Goal: Transaction & Acquisition: Book appointment/travel/reservation

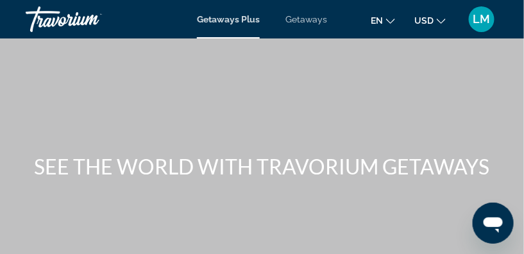
click at [229, 22] on span "Getaways Plus" at bounding box center [228, 19] width 63 height 10
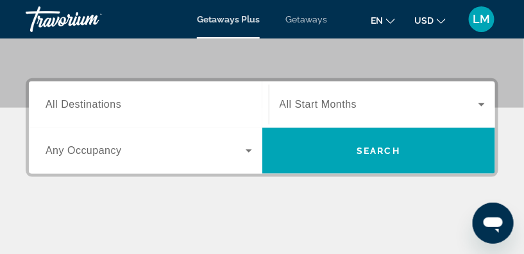
scroll to position [174, 0]
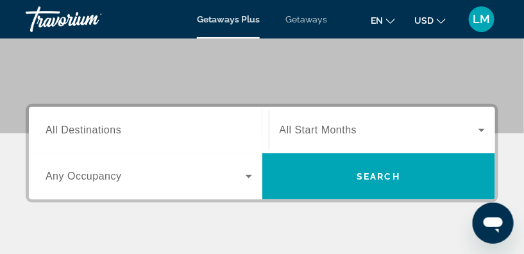
click at [74, 128] on span "All Destinations" at bounding box center [84, 129] width 76 height 11
click at [74, 128] on input "Destination All Destinations" at bounding box center [149, 130] width 207 height 15
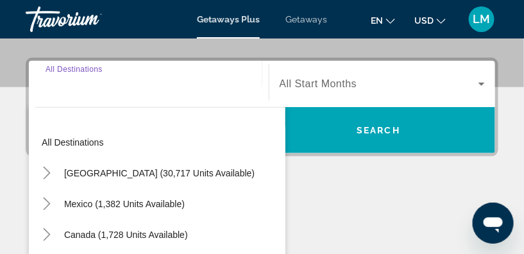
scroll to position [236, 0]
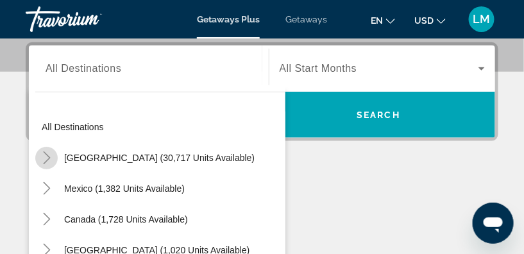
click at [47, 156] on icon "Toggle United States (30,717 units available)" at bounding box center [46, 157] width 13 height 13
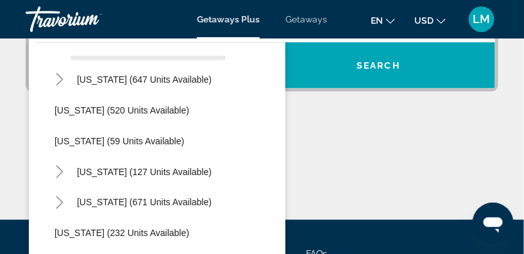
scroll to position [679, 0]
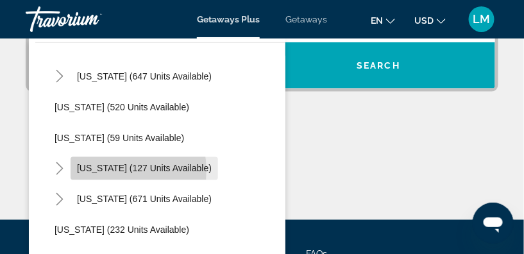
click at [103, 170] on span "New York (127 units available)" at bounding box center [144, 169] width 135 height 10
type input "**********"
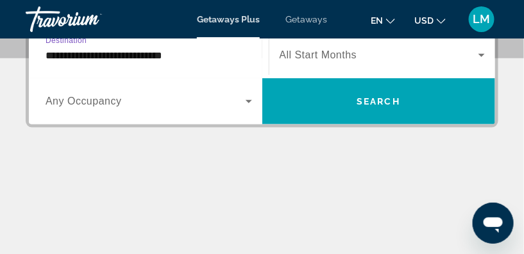
scroll to position [236, 0]
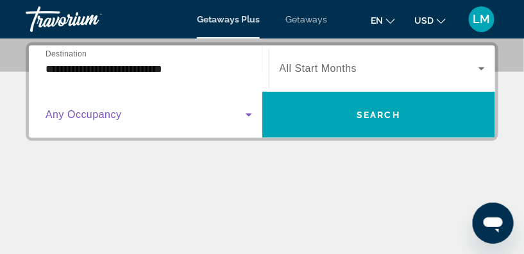
click at [246, 117] on icon "Search widget" at bounding box center [248, 114] width 15 height 15
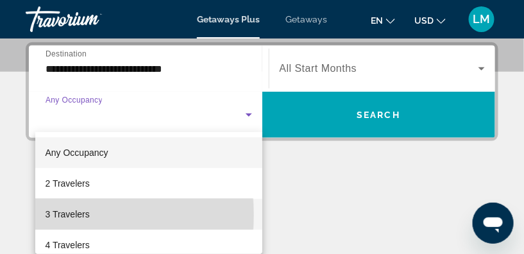
click at [53, 215] on span "3 Travelers" at bounding box center [68, 214] width 44 height 15
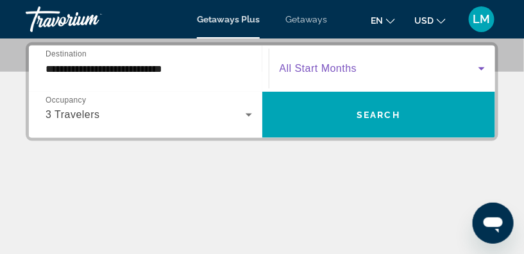
click at [480, 67] on icon "Search widget" at bounding box center [481, 68] width 6 height 3
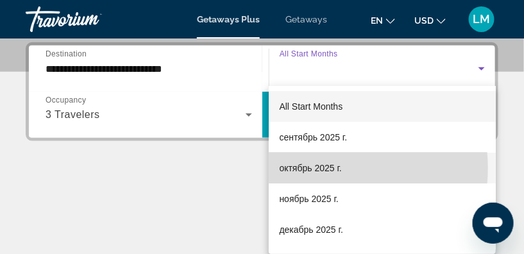
click at [323, 168] on span "октябрь 2025 г." at bounding box center [310, 167] width 62 height 15
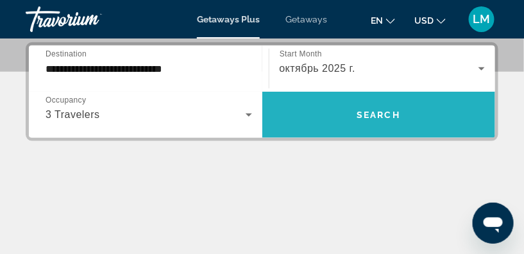
click at [372, 110] on span "Search" at bounding box center [379, 115] width 44 height 10
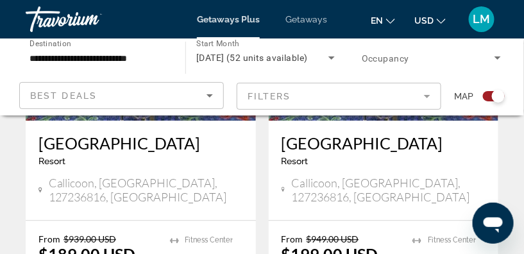
scroll to position [470, 0]
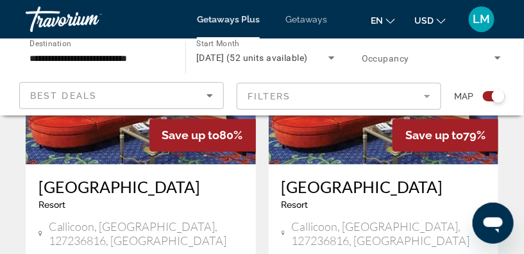
drag, startPoint x: 498, startPoint y: 96, endPoint x: 484, endPoint y: 94, distance: 14.2
click at [480, 91] on div "Search widget" at bounding box center [488, 96] width 31 height 10
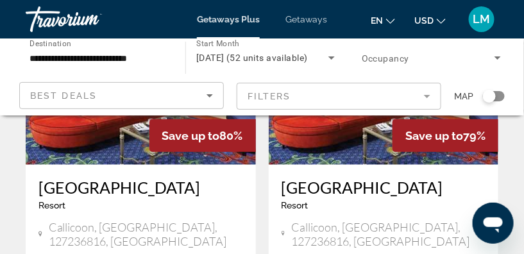
click at [487, 96] on div "Search widget" at bounding box center [489, 96] width 13 height 13
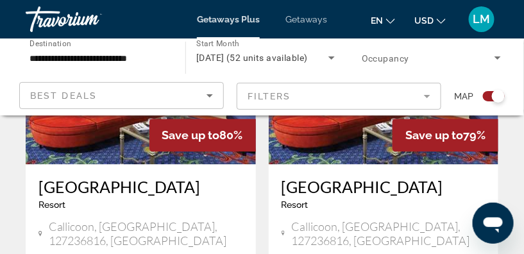
click at [498, 96] on div "Search widget" at bounding box center [498, 96] width 13 height 13
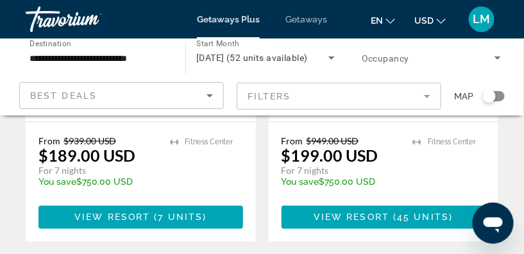
scroll to position [402, 0]
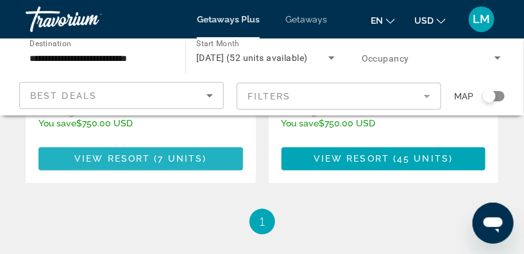
click at [139, 154] on span "View Resort" at bounding box center [112, 159] width 76 height 10
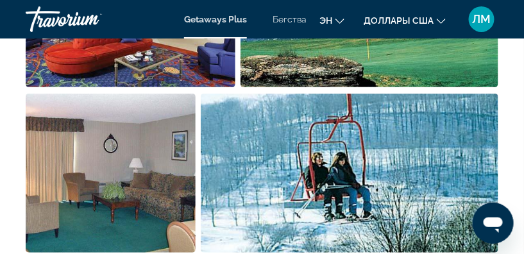
scroll to position [933, 0]
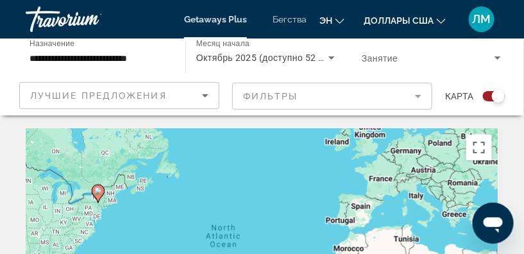
click at [287, 21] on span "Бегства" at bounding box center [290, 19] width 34 height 10
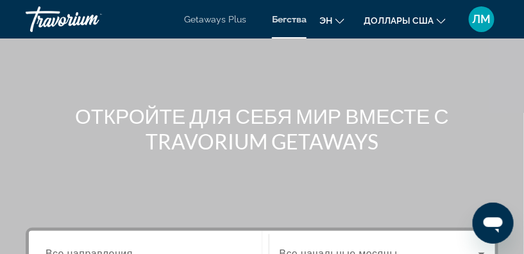
scroll to position [174, 0]
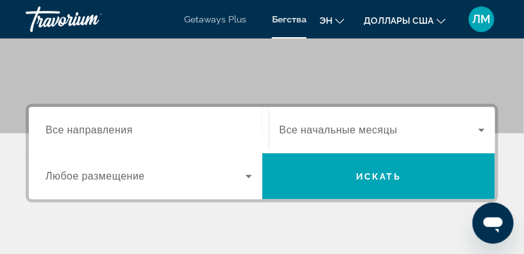
click at [69, 130] on span "Все направления" at bounding box center [89, 130] width 87 height 12
click at [69, 130] on input "Destination Все направления" at bounding box center [149, 130] width 207 height 15
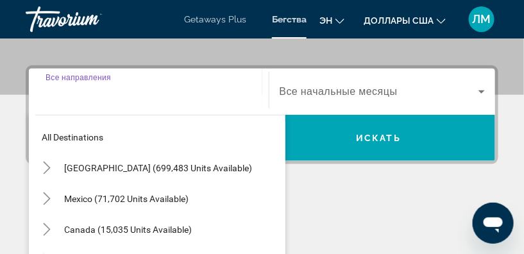
scroll to position [236, 0]
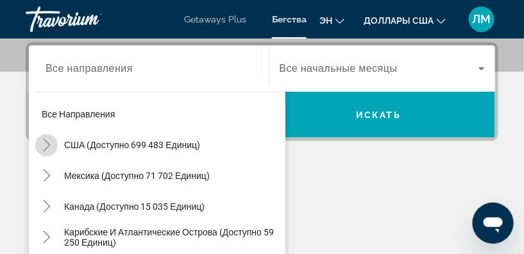
click at [48, 144] on icon "Toggle Соединенные Штаты (доступно 699 483 единиц)" at bounding box center [46, 145] width 7 height 13
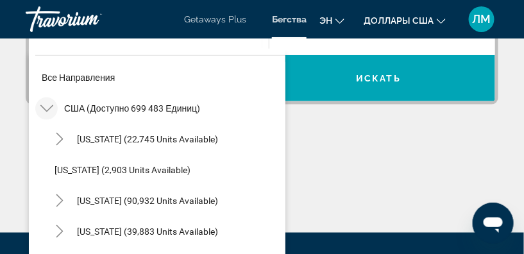
scroll to position [37, 0]
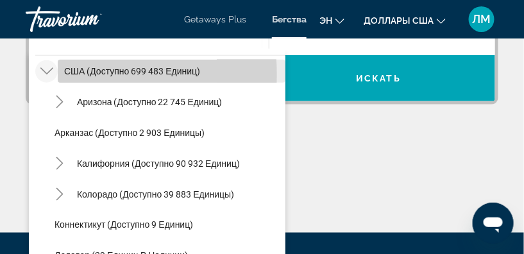
click at [83, 74] on span "США (доступно 699 483 единиц)" at bounding box center [132, 71] width 136 height 10
type input "**********"
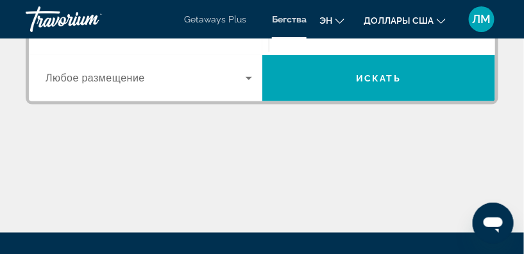
scroll to position [236, 0]
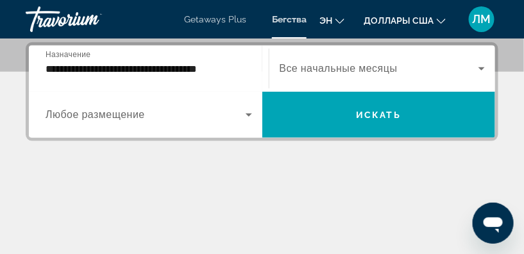
click at [77, 117] on span "Любое размещение" at bounding box center [95, 115] width 99 height 12
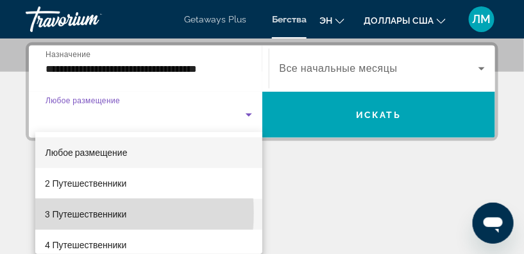
click at [63, 213] on font "3 Путешественники" at bounding box center [86, 214] width 81 height 10
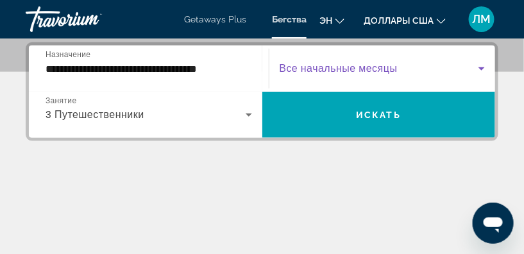
click at [480, 69] on icon "Виджет поиска" at bounding box center [481, 68] width 15 height 15
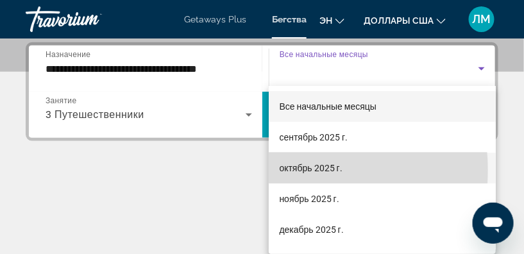
click at [291, 170] on font "октябрь 2025 г." at bounding box center [310, 168] width 63 height 10
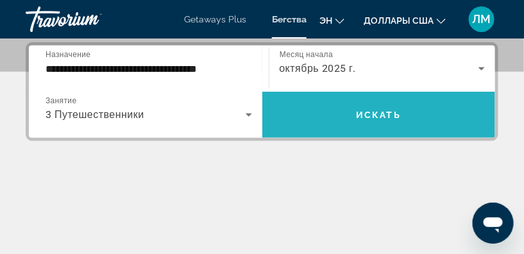
click at [388, 114] on span "Искать" at bounding box center [378, 115] width 45 height 10
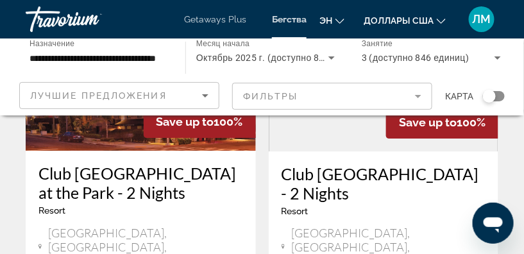
scroll to position [699, 0]
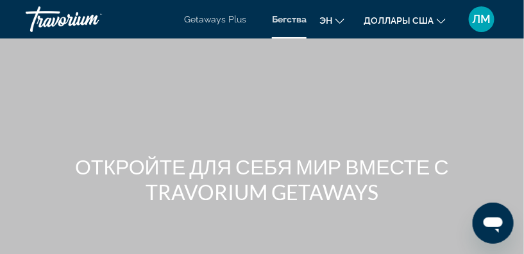
click at [287, 20] on span "Бегства" at bounding box center [289, 19] width 35 height 10
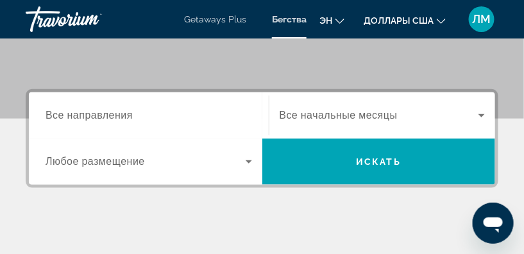
scroll to position [233, 0]
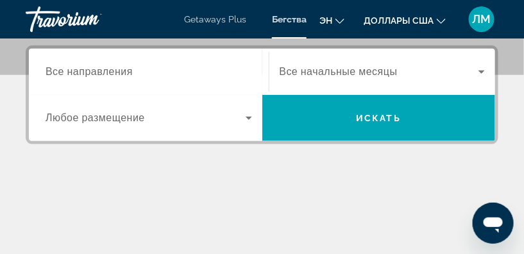
click at [49, 71] on span "Все направления" at bounding box center [89, 71] width 87 height 12
click at [49, 71] on input "Destination Все направления" at bounding box center [149, 72] width 207 height 15
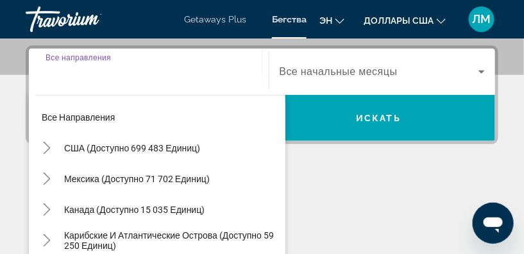
scroll to position [236, 0]
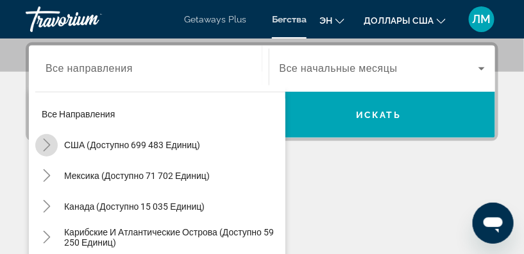
click at [46, 143] on icon "Toggle Соединенные Штаты (доступно 699 483 единиц)" at bounding box center [46, 145] width 13 height 13
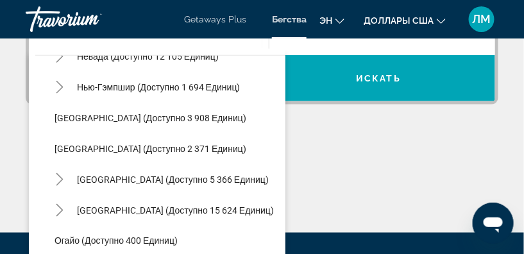
scroll to position [795, 0]
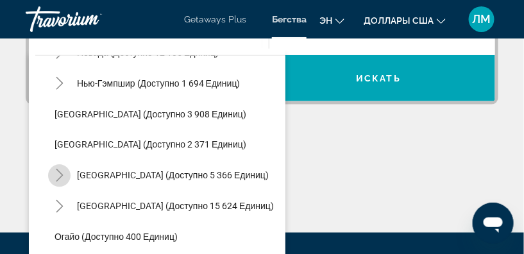
click at [60, 174] on icon "Toggle New York (доступно 5 366 единиц)" at bounding box center [59, 175] width 13 height 13
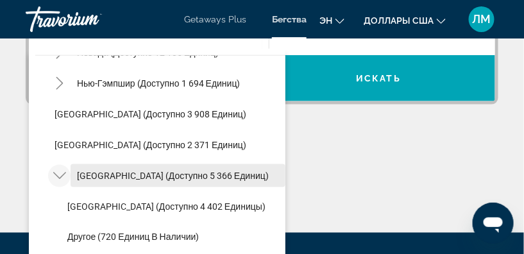
scroll to position [853, 0]
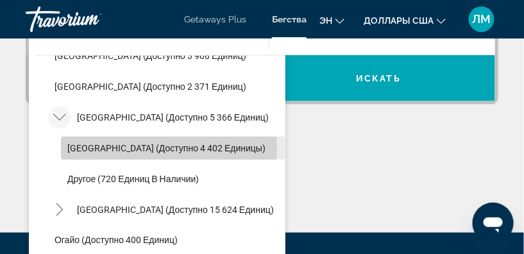
click at [142, 147] on span "Нью-Йорк (доступно 4 402 единицы)" at bounding box center [166, 148] width 198 height 10
type input "**********"
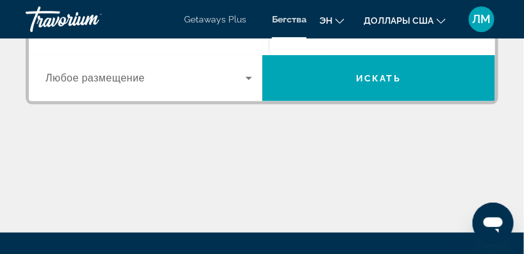
scroll to position [236, 0]
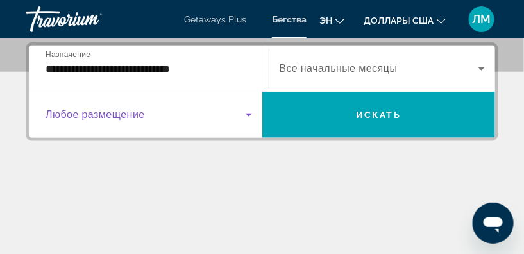
click at [248, 114] on icon "Виджет поиска" at bounding box center [249, 115] width 6 height 3
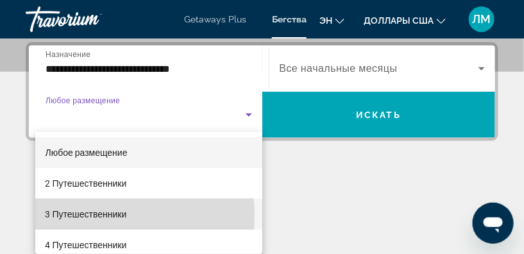
click at [80, 216] on font "3 Путешественники" at bounding box center [86, 214] width 81 height 10
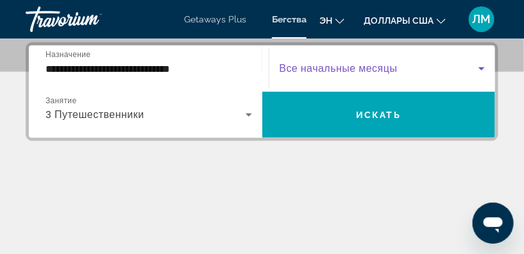
click at [480, 68] on icon "Виджет поиска" at bounding box center [481, 68] width 15 height 15
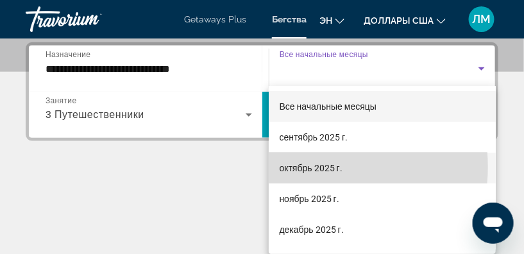
click at [326, 167] on font "октябрь 2025 г." at bounding box center [310, 168] width 63 height 10
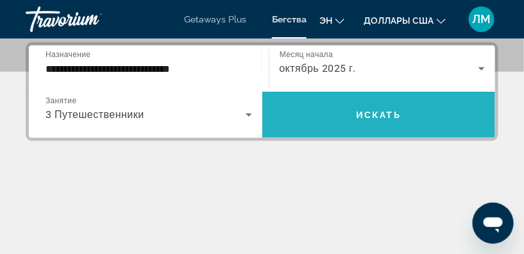
click at [371, 115] on span "Искать" at bounding box center [378, 115] width 45 height 10
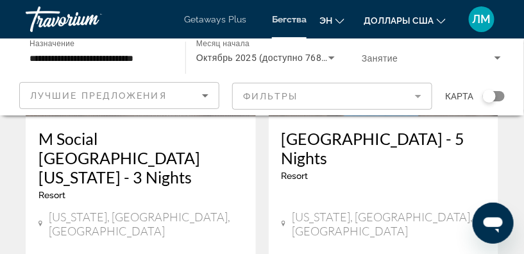
scroll to position [797, 0]
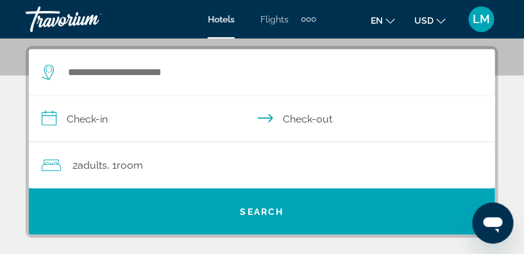
scroll to position [233, 0]
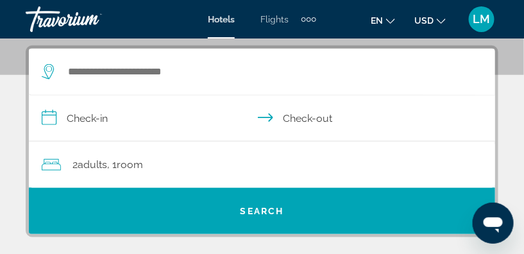
click at [47, 70] on icon "Search widget" at bounding box center [49, 71] width 15 height 15
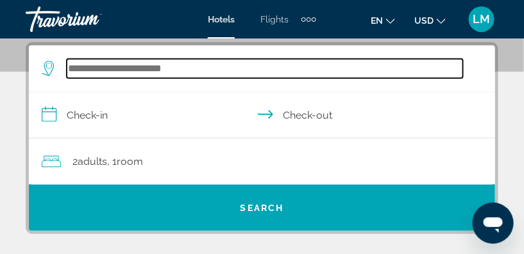
click at [76, 69] on input "Search widget" at bounding box center [265, 68] width 396 height 19
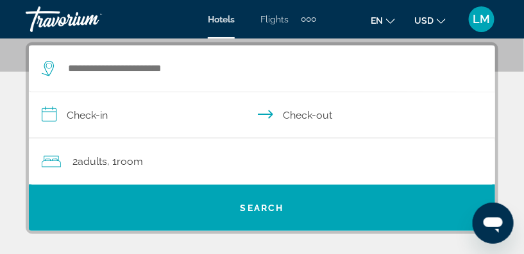
click at [47, 70] on icon "Search widget" at bounding box center [49, 68] width 15 height 15
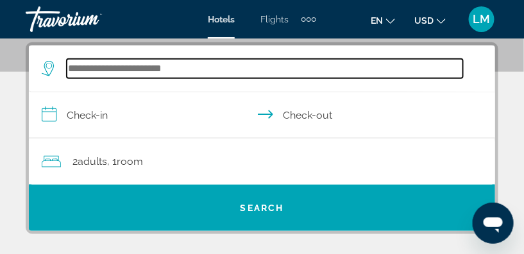
click at [71, 65] on input "Search widget" at bounding box center [265, 68] width 396 height 19
click at [74, 64] on input "Search widget" at bounding box center [265, 68] width 396 height 19
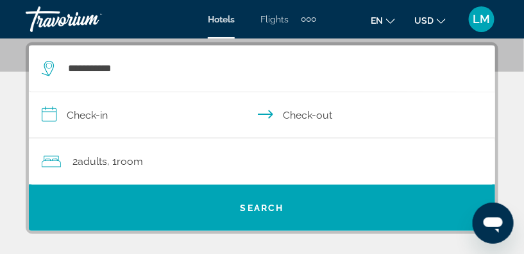
click at [47, 68] on icon "Search widget" at bounding box center [49, 68] width 15 height 15
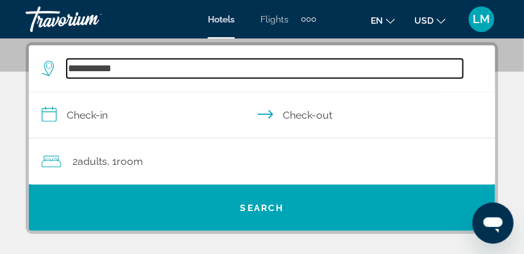
click at [133, 66] on input "**********" at bounding box center [265, 68] width 396 height 19
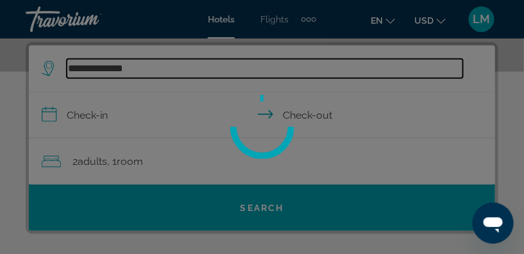
type input "**********"
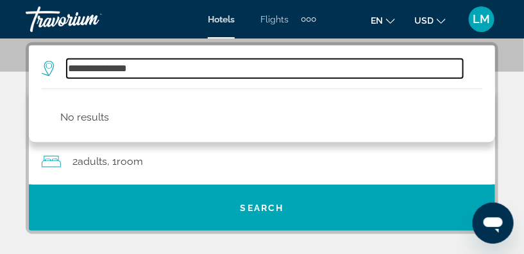
drag, startPoint x: 152, startPoint y: 64, endPoint x: -30, endPoint y: 101, distance: 185.8
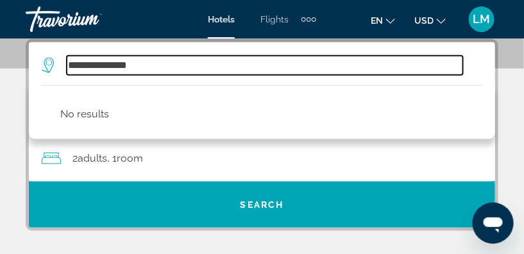
scroll to position [178, 0]
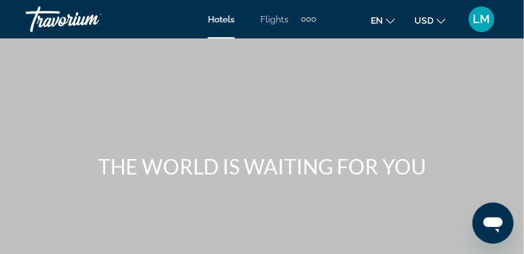
click at [220, 19] on span "Hotels" at bounding box center [221, 19] width 27 height 10
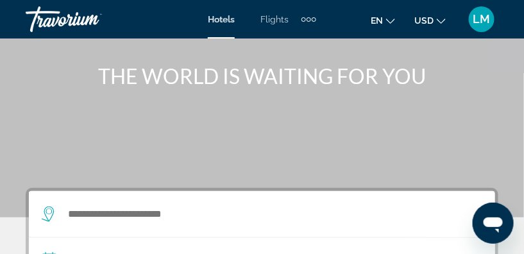
scroll to position [174, 0]
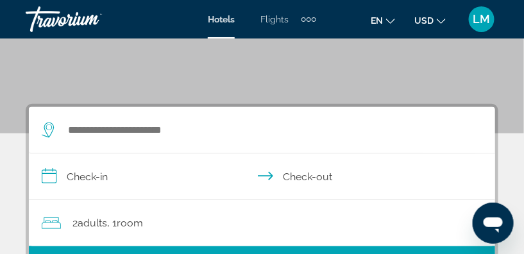
click at [49, 127] on icon "Search widget" at bounding box center [49, 130] width 15 height 15
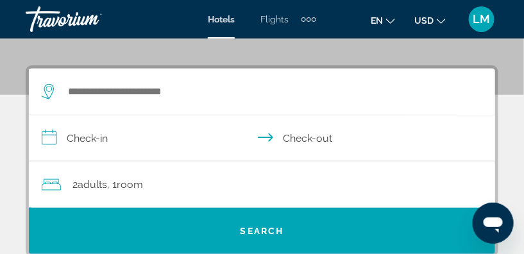
scroll to position [236, 0]
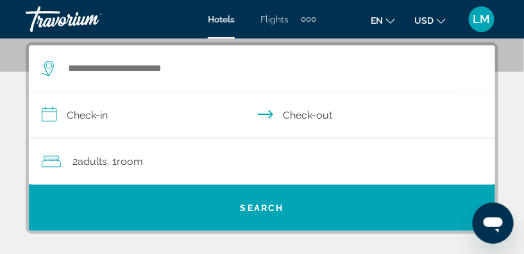
click at [47, 68] on icon "Search widget" at bounding box center [49, 68] width 15 height 15
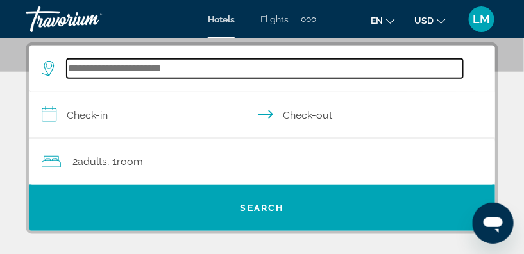
click at [69, 68] on input "Search widget" at bounding box center [265, 68] width 396 height 19
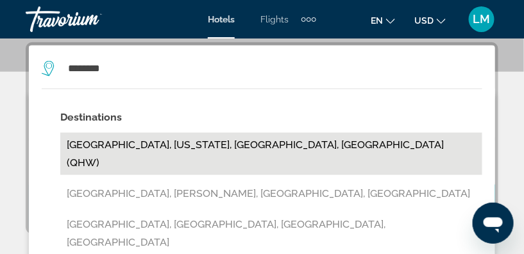
click at [147, 147] on button "[GEOGRAPHIC_DATA], [US_STATE], [GEOGRAPHIC_DATA], [GEOGRAPHIC_DATA] (QHW)" at bounding box center [271, 154] width 422 height 42
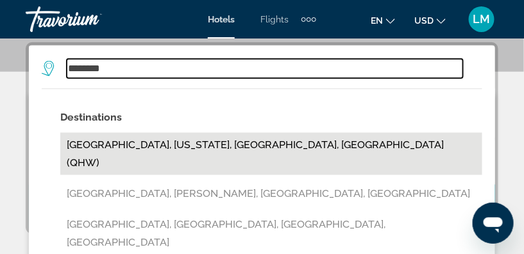
type input "**********"
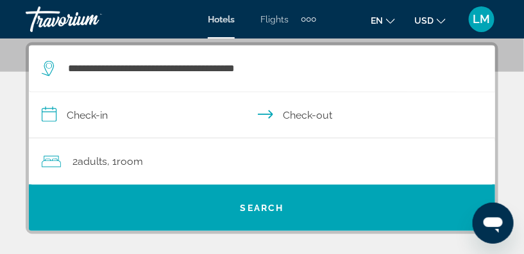
click at [45, 115] on input "**********" at bounding box center [264, 116] width 471 height 49
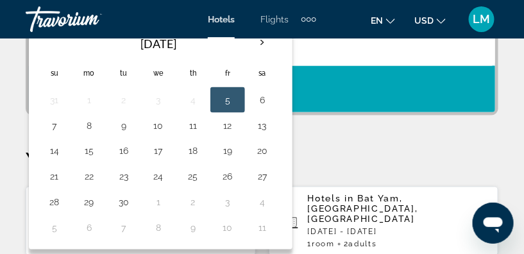
scroll to position [353, 0]
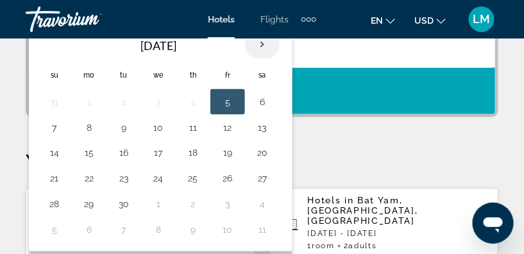
click at [260, 44] on th "Next month" at bounding box center [262, 45] width 35 height 28
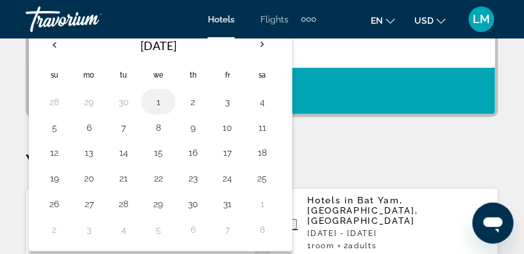
click at [160, 99] on button "1" at bounding box center [158, 102] width 21 height 18
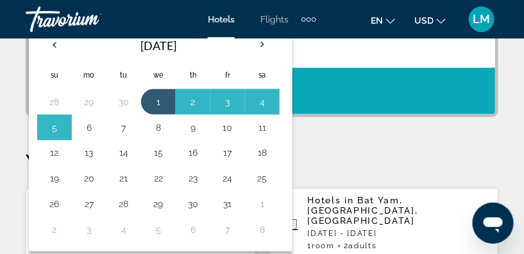
click at [89, 126] on button "6" at bounding box center [89, 128] width 21 height 18
type input "**********"
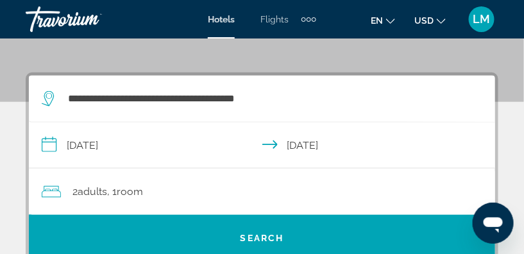
scroll to position [269, 0]
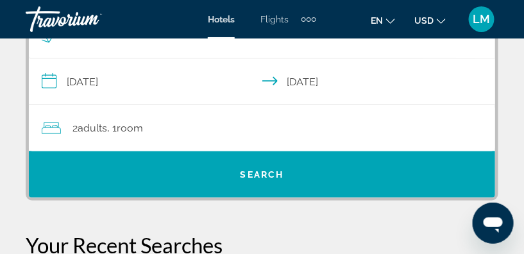
click at [84, 129] on span "Adults" at bounding box center [93, 128] width 30 height 12
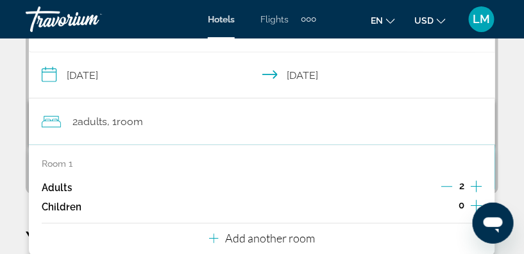
scroll to position [294, 0]
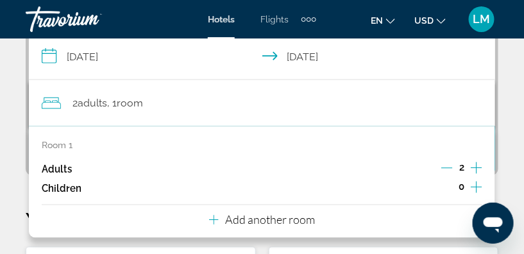
click at [476, 187] on icon "Increment children" at bounding box center [477, 187] width 12 height 15
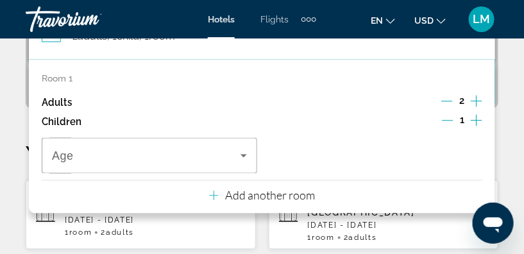
scroll to position [411, 0]
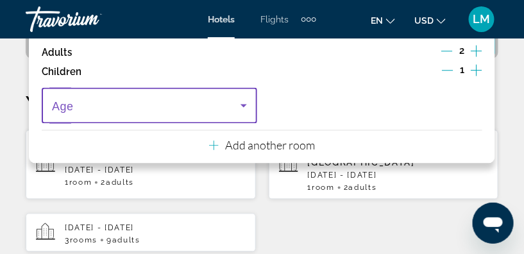
click at [242, 105] on icon "Travelers: 2 adults, 1 child" at bounding box center [243, 105] width 15 height 15
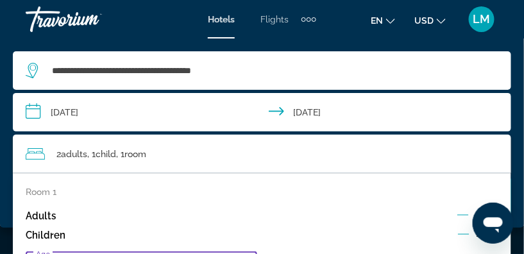
scroll to position [958, 0]
click at [55, 191] on div at bounding box center [262, 127] width 524 height 254
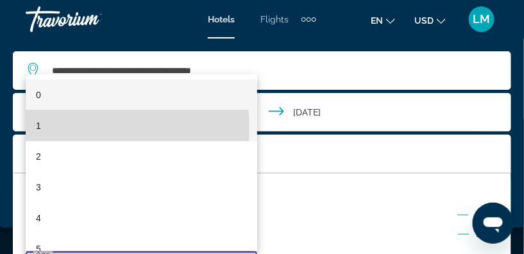
click at [39, 128] on span "1" at bounding box center [38, 125] width 5 height 15
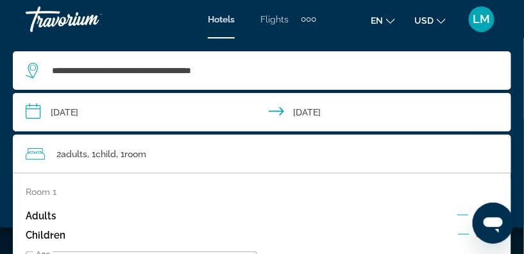
click at [344, 224] on div "Adults 2" at bounding box center [262, 216] width 473 height 19
click at [487, 221] on icon "Open messaging window" at bounding box center [492, 224] width 19 height 15
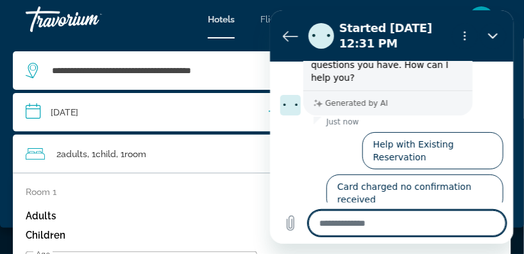
scroll to position [72, 0]
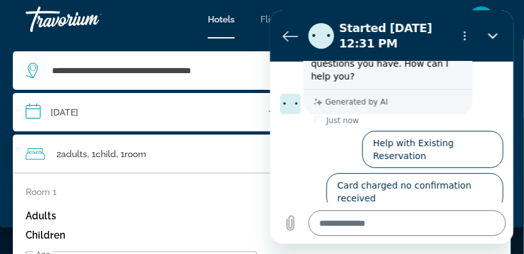
click at [228, 210] on div "Adults 2" at bounding box center [262, 216] width 473 height 19
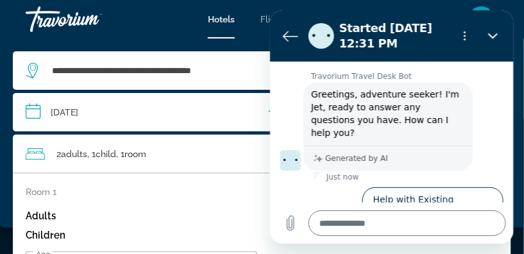
scroll to position [0, 0]
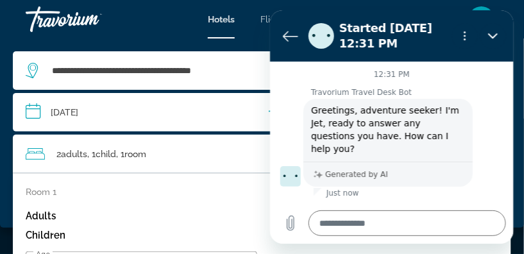
drag, startPoint x: 509, startPoint y: 166, endPoint x: 802, endPoint y: 91, distance: 301.9
click at [491, 35] on icon "Close" at bounding box center [492, 36] width 10 height 6
type textarea "*"
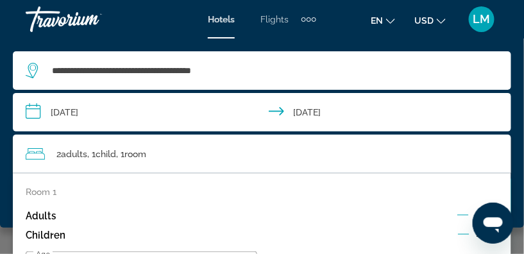
scroll to position [899, 0]
drag, startPoint x: 212, startPoint y: 207, endPoint x: 205, endPoint y: 205, distance: 7.2
click at [208, 205] on div "Room 1 Adults 2 Children 1 Age [DEMOGRAPHIC_DATA]" at bounding box center [262, 237] width 473 height 101
drag, startPoint x: 99, startPoint y: 253, endPoint x: 82, endPoint y: 233, distance: 26.0
click at [99, 248] on div "Room 1 Adults 2 Children 1 Age [DEMOGRAPHIC_DATA]" at bounding box center [262, 237] width 473 height 101
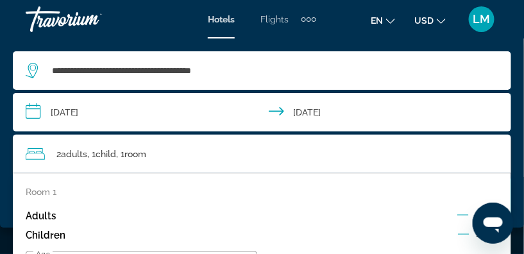
drag, startPoint x: 46, startPoint y: 235, endPoint x: 63, endPoint y: 230, distance: 17.3
click at [50, 233] on p "Children" at bounding box center [46, 235] width 40 height 11
click at [51, 190] on p "Room 1" at bounding box center [41, 192] width 31 height 10
click at [144, 155] on span "Room" at bounding box center [135, 154] width 22 height 10
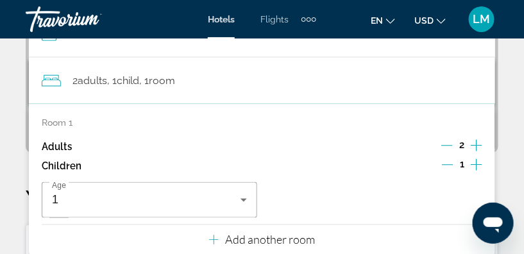
scroll to position [319, 0]
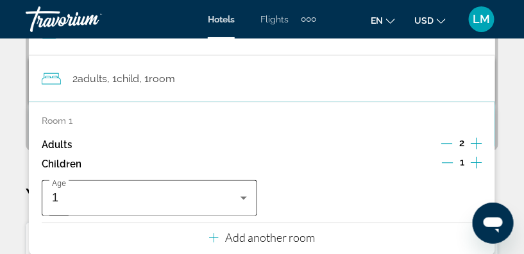
click at [59, 190] on div "1" at bounding box center [146, 197] width 189 height 15
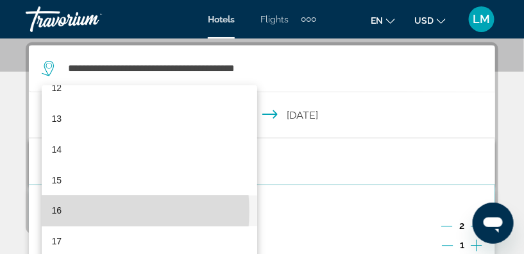
scroll to position [0, 0]
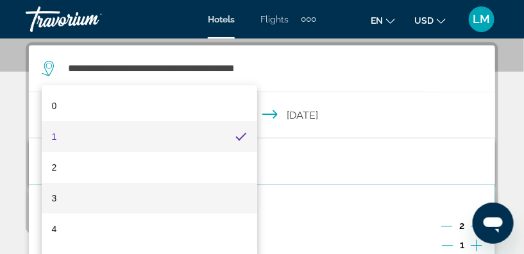
drag, startPoint x: 253, startPoint y: 115, endPoint x: 64, endPoint y: 208, distance: 210.3
click at [58, 211] on div "0 1 2 3 4 5 6 7 8 9 10 11 12 13 14 15 16 17" at bounding box center [150, 173] width 216 height 176
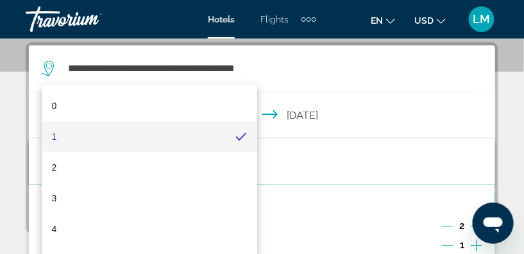
click at [412, 74] on div at bounding box center [262, 127] width 524 height 254
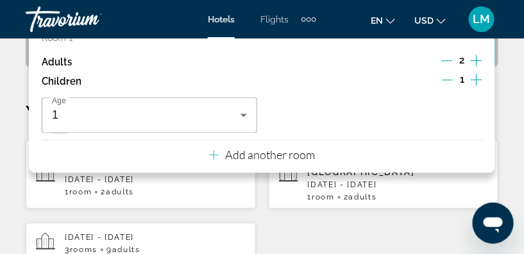
scroll to position [411, 0]
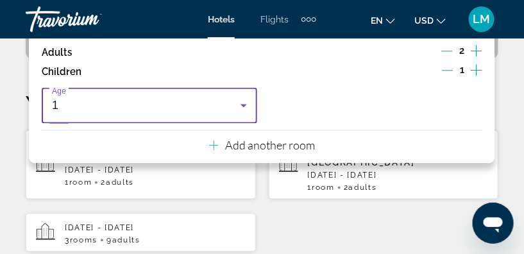
click at [59, 100] on div "1" at bounding box center [146, 105] width 189 height 15
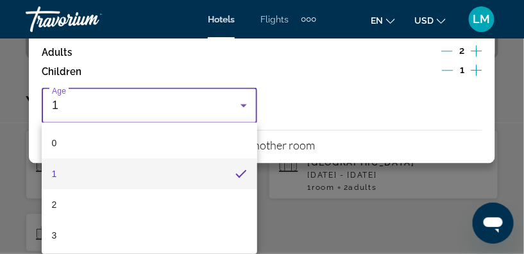
click at [53, 102] on div at bounding box center [262, 127] width 524 height 254
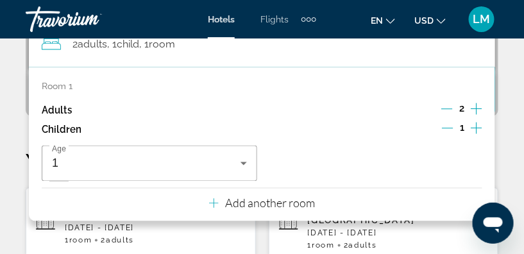
scroll to position [356, 0]
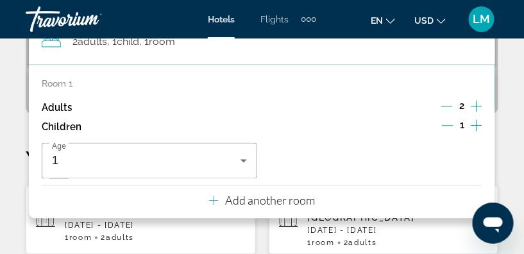
drag, startPoint x: 237, startPoint y: 202, endPoint x: 156, endPoint y: 239, distance: 89.3
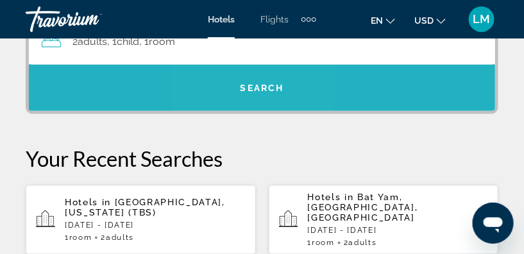
click at [252, 87] on span "Search" at bounding box center [263, 88] width 44 height 10
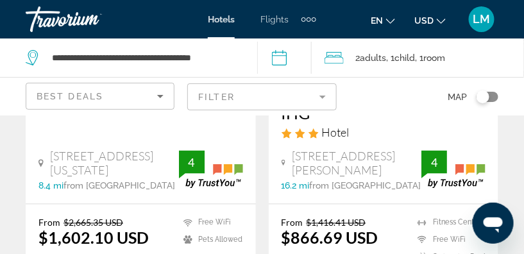
scroll to position [2332, 0]
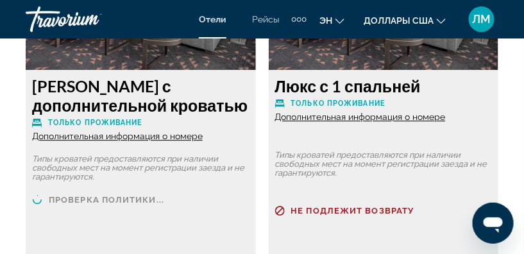
scroll to position [4606, 0]
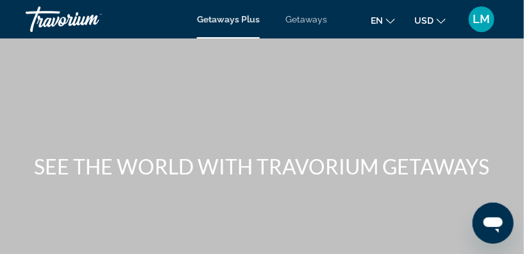
click at [232, 20] on span "Getaways Plus" at bounding box center [228, 19] width 63 height 10
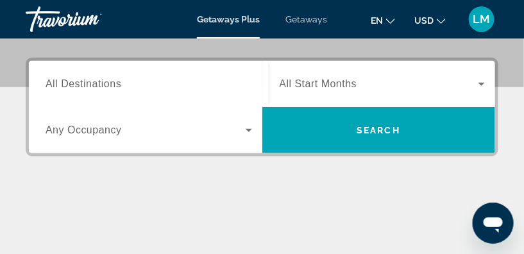
scroll to position [233, 0]
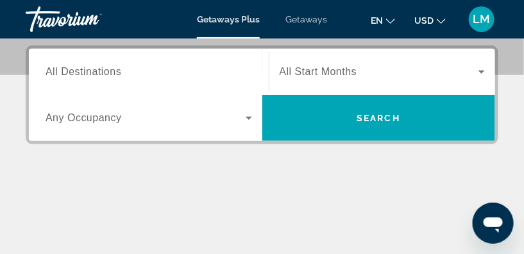
click at [49, 69] on span "All Destinations" at bounding box center [84, 71] width 76 height 11
click at [49, 69] on input "Destination All Destinations" at bounding box center [149, 72] width 207 height 15
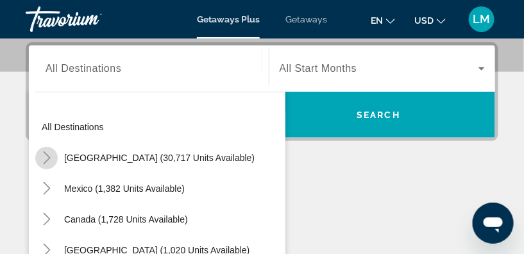
click at [50, 155] on icon "Toggle United States (30,717 units available)" at bounding box center [46, 157] width 13 height 13
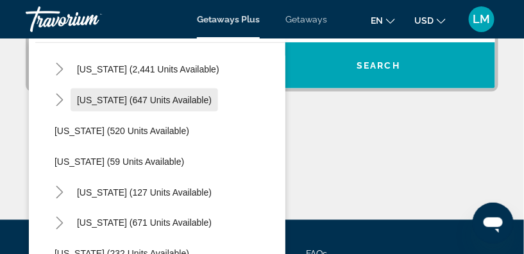
scroll to position [679, 0]
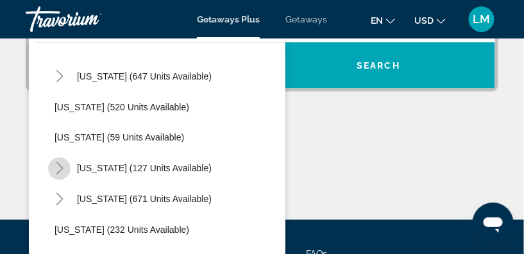
click at [61, 168] on icon "Toggle New York (127 units available)" at bounding box center [59, 168] width 7 height 13
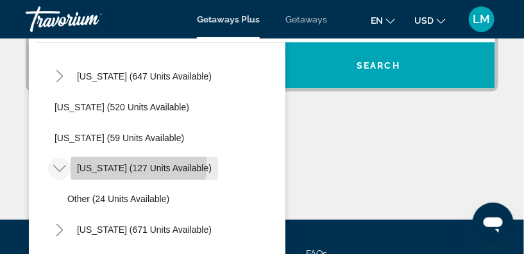
click at [105, 165] on span "New York (127 units available)" at bounding box center [144, 169] width 135 height 10
type input "**********"
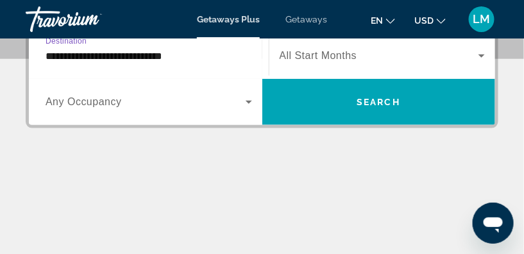
scroll to position [236, 0]
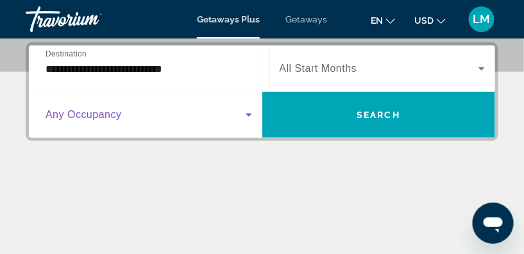
click at [249, 114] on icon "Search widget" at bounding box center [249, 115] width 6 height 3
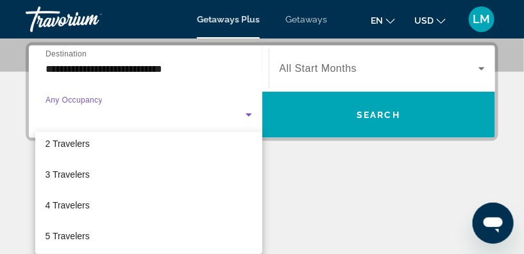
scroll to position [58, 0]
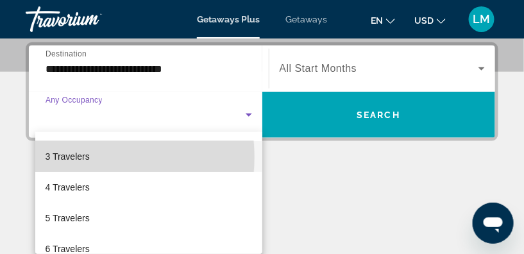
click at [81, 157] on span "3 Travelers" at bounding box center [68, 156] width 44 height 15
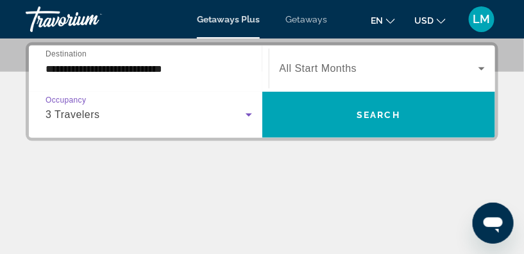
scroll to position [178, 0]
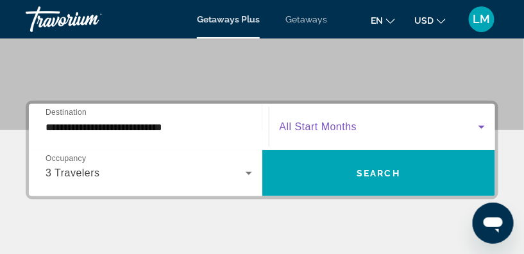
click at [484, 126] on icon "Search widget" at bounding box center [481, 126] width 15 height 15
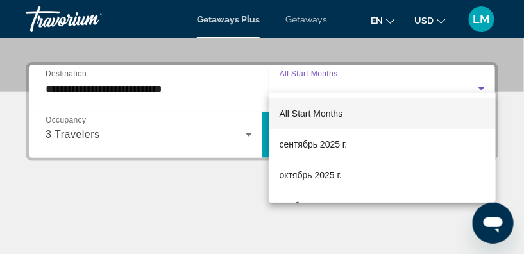
scroll to position [236, 0]
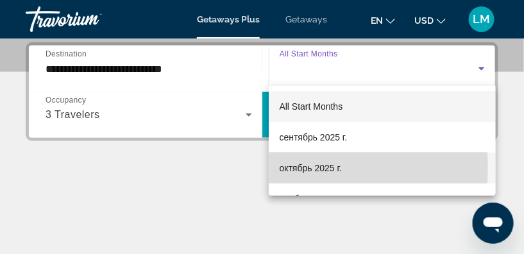
click at [293, 167] on span "октябрь 2025 г." at bounding box center [310, 167] width 62 height 15
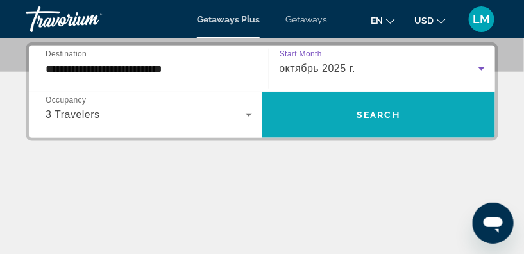
click at [377, 112] on span "Search" at bounding box center [379, 115] width 44 height 10
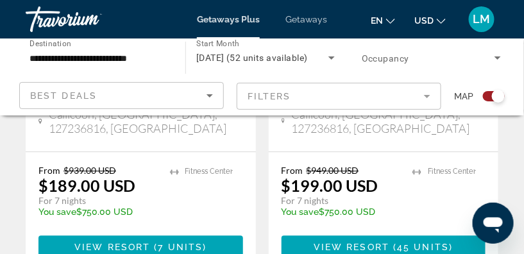
scroll to position [641, 0]
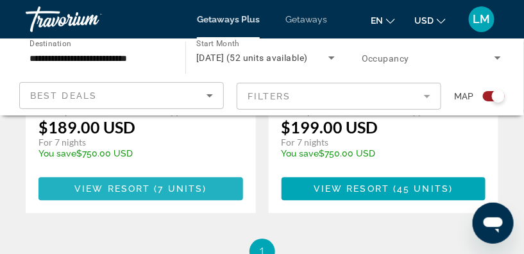
click at [154, 183] on span "( 7 units )" at bounding box center [178, 188] width 56 height 10
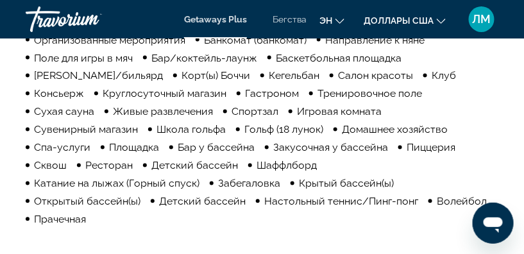
scroll to position [1340, 0]
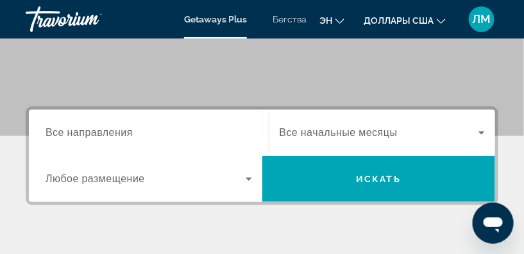
scroll to position [174, 0]
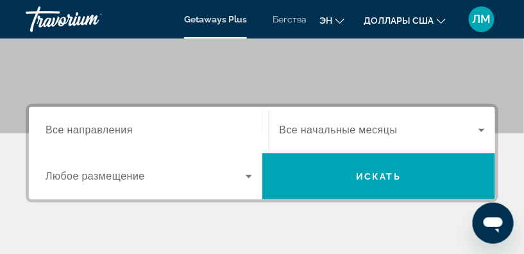
click at [46, 132] on span "Все направления" at bounding box center [89, 130] width 87 height 12
click at [46, 132] on input "Destination Все направления" at bounding box center [149, 130] width 207 height 15
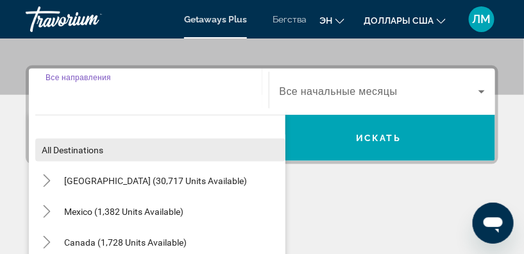
scroll to position [236, 0]
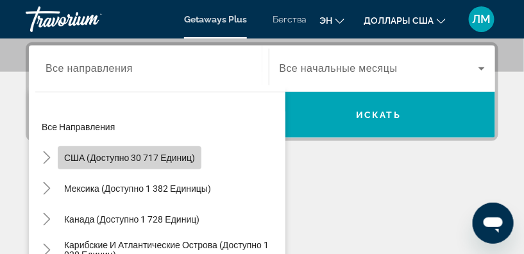
click at [81, 155] on span "США (доступно 30 717 единиц)" at bounding box center [129, 158] width 131 height 10
type input "**********"
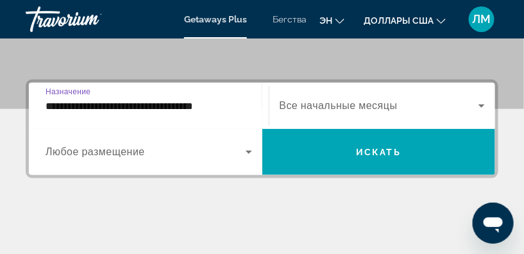
scroll to position [178, 0]
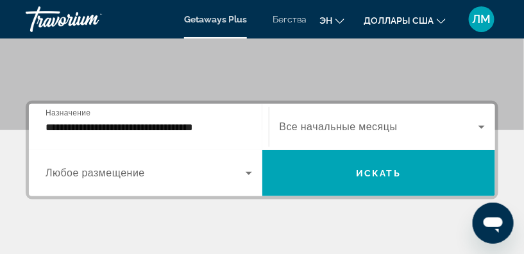
click at [114, 183] on div "Виджет поиска" at bounding box center [149, 173] width 207 height 36
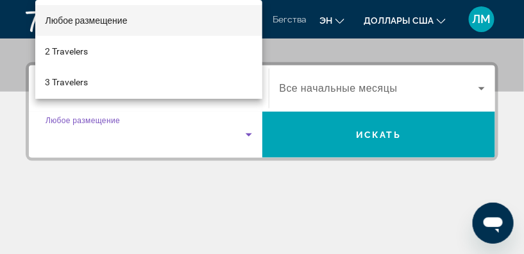
scroll to position [236, 0]
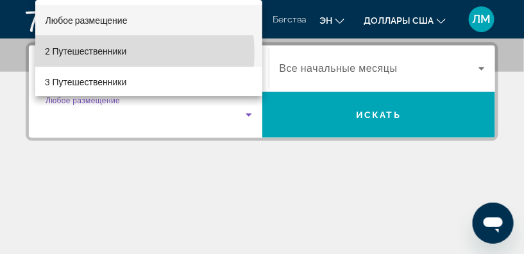
click at [126, 53] on font "2 Путешественники" at bounding box center [86, 51] width 81 height 10
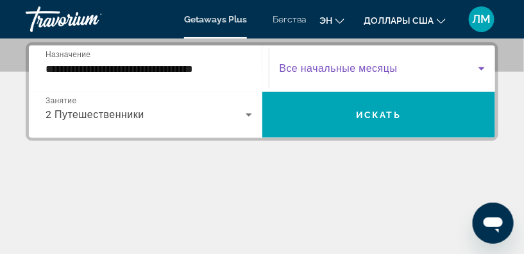
click at [482, 67] on icon "Виджет поиска" at bounding box center [481, 68] width 6 height 3
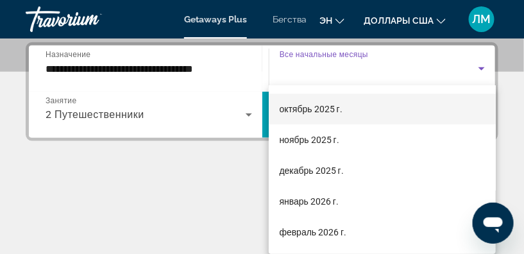
scroll to position [116, 0]
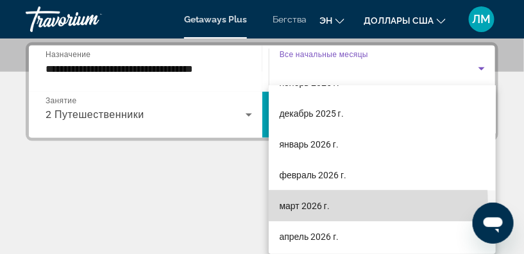
click at [312, 203] on font "март 2026 г." at bounding box center [304, 206] width 50 height 10
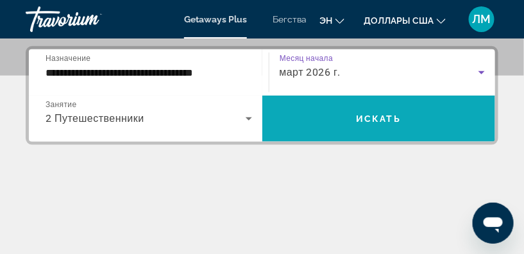
scroll to position [178, 0]
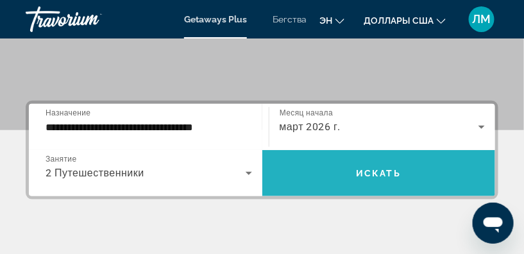
click at [382, 173] on span "Искать" at bounding box center [378, 173] width 45 height 10
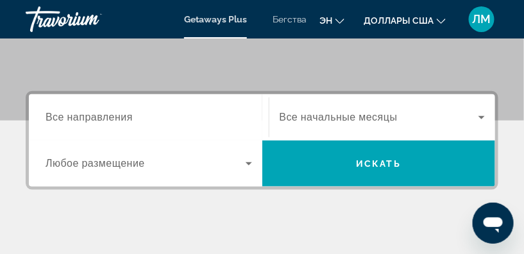
scroll to position [233, 0]
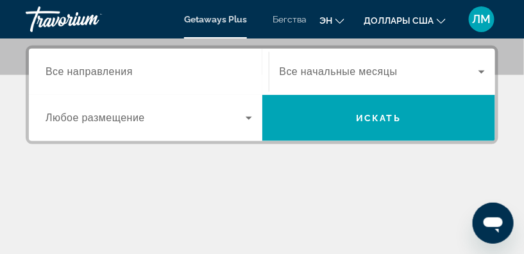
click at [47, 69] on span "Все направления" at bounding box center [89, 71] width 87 height 12
click at [47, 69] on input "Destination Все направления" at bounding box center [149, 72] width 207 height 15
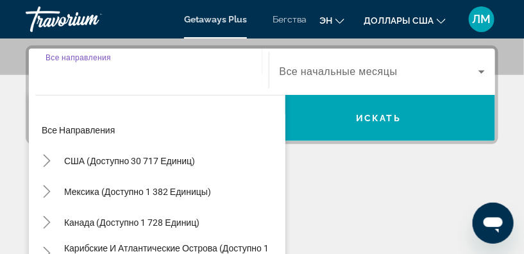
scroll to position [236, 0]
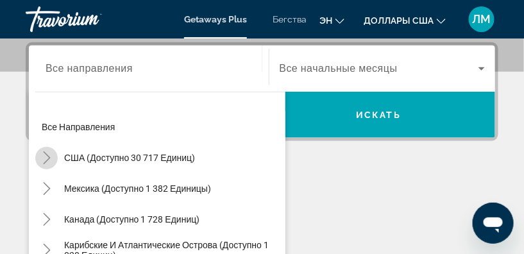
click at [47, 156] on icon "Toggle Россия (доступно 30 717 единиц)" at bounding box center [46, 157] width 13 height 13
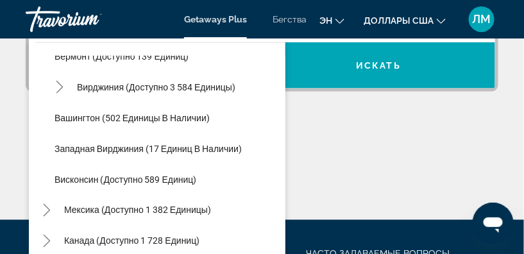
scroll to position [1087, 0]
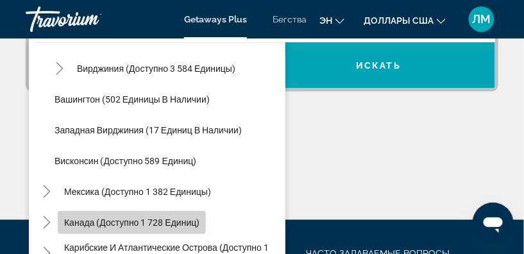
click at [97, 220] on span "Канада (доступно 1 728 единиц)" at bounding box center [131, 222] width 135 height 10
type input "**********"
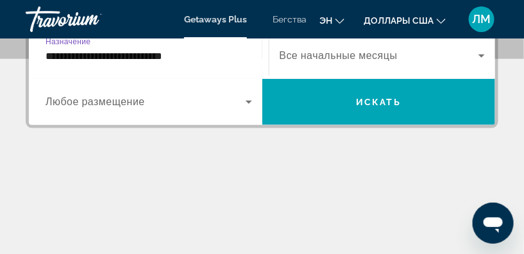
scroll to position [236, 0]
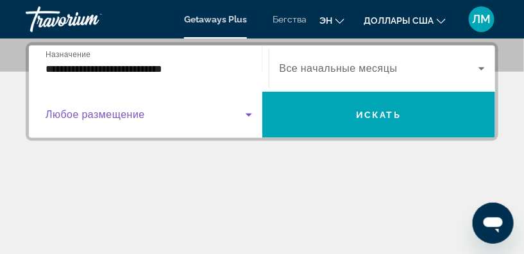
click at [90, 120] on span "Виджет поиска" at bounding box center [146, 114] width 200 height 15
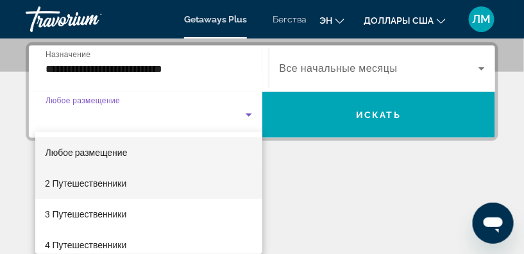
click at [81, 186] on font "2 Путешественники" at bounding box center [86, 183] width 81 height 10
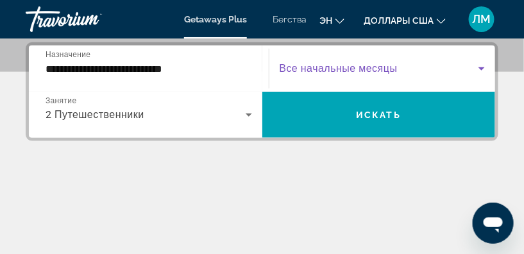
click at [482, 67] on icon "Виджет поиска" at bounding box center [481, 68] width 6 height 3
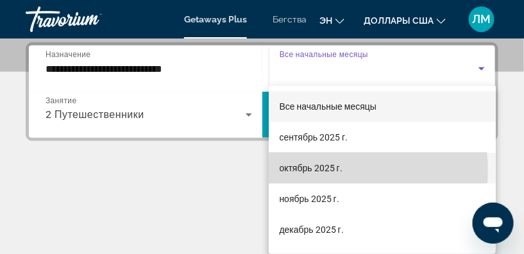
click at [332, 170] on font "октябрь 2025 г." at bounding box center [310, 168] width 63 height 10
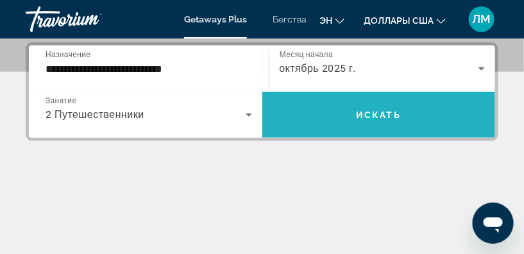
click at [382, 116] on span "Искать" at bounding box center [378, 115] width 45 height 10
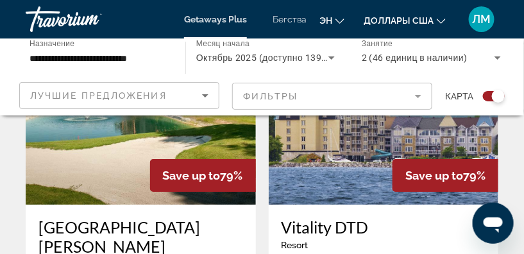
scroll to position [2837, 0]
